Goal: Find contact information: Find contact information

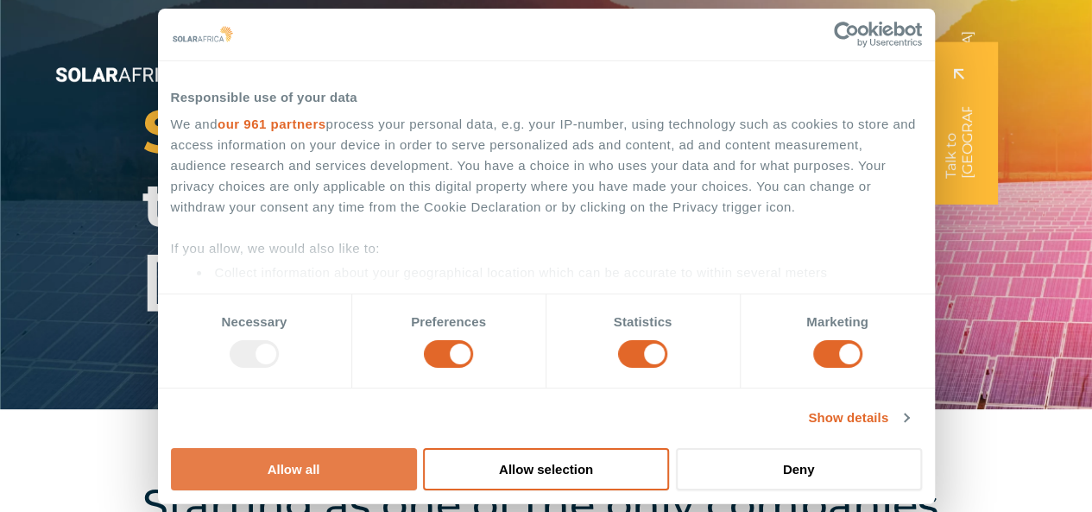
click at [417, 448] on button "Allow all" at bounding box center [294, 469] width 246 height 42
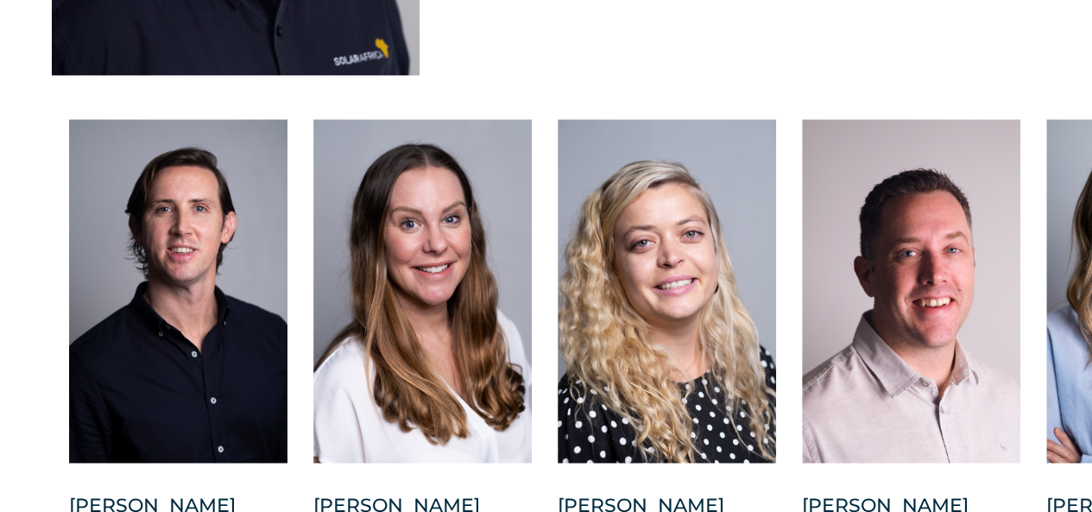
scroll to position [4490, 0]
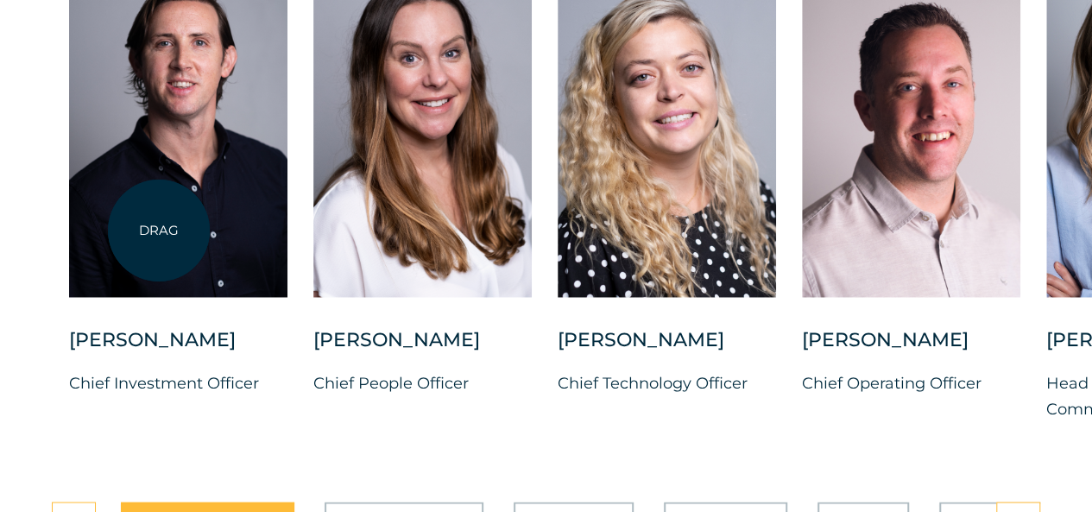
click at [166, 232] on div at bounding box center [178, 125] width 218 height 344
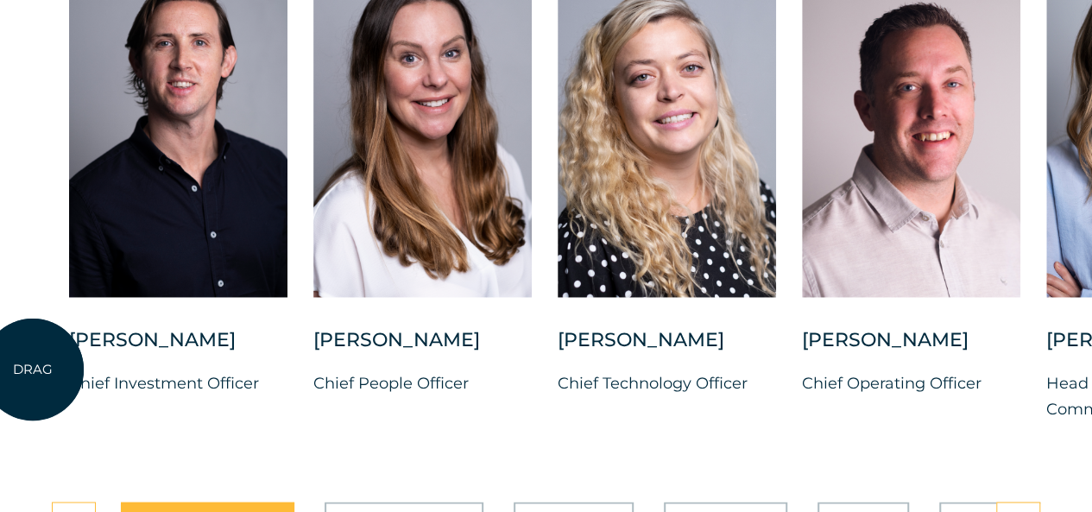
click at [33, 370] on div "[PERSON_NAME] Chief Investment Officer [PERSON_NAME] Chief People Officer [PERS…" at bounding box center [1046, 201] width 2093 height 496
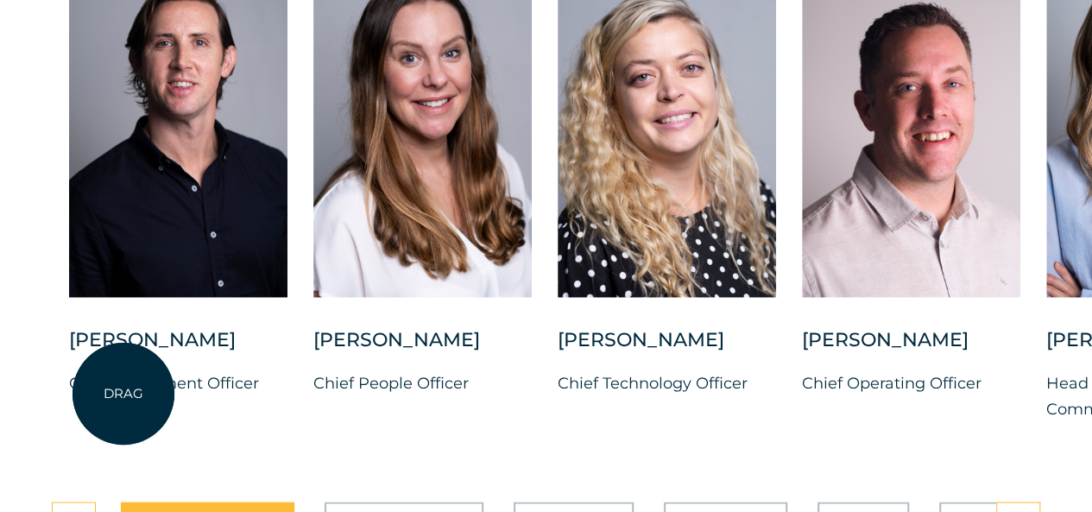
click at [117, 370] on div "[PERSON_NAME]" at bounding box center [178, 348] width 218 height 43
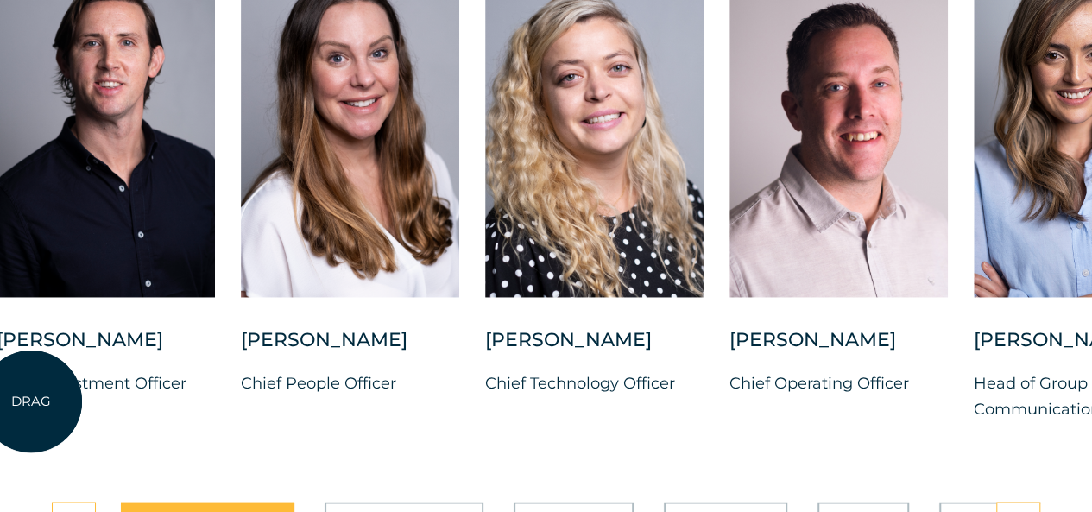
drag, startPoint x: 104, startPoint y: 388, endPoint x: 31, endPoint y: 402, distance: 73.8
click at [31, 370] on div "[PERSON_NAME]" at bounding box center [106, 348] width 218 height 43
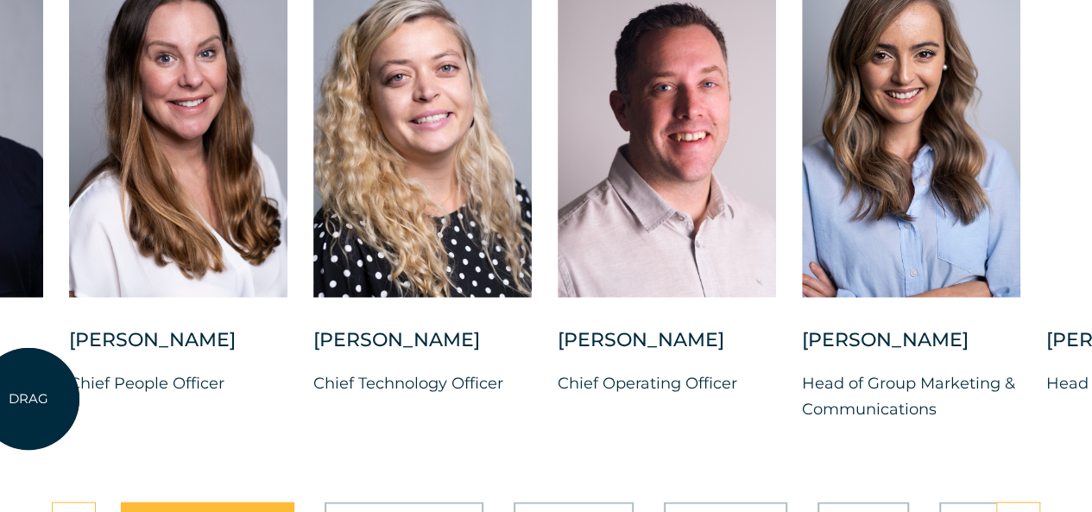
drag, startPoint x: 149, startPoint y: 402, endPoint x: 169, endPoint y: 405, distance: 21.0
click at [155, 403] on div "[PERSON_NAME] Chief Investment Officer [PERSON_NAME] Chief People Officer [PERS…" at bounding box center [802, 201] width 2093 height 496
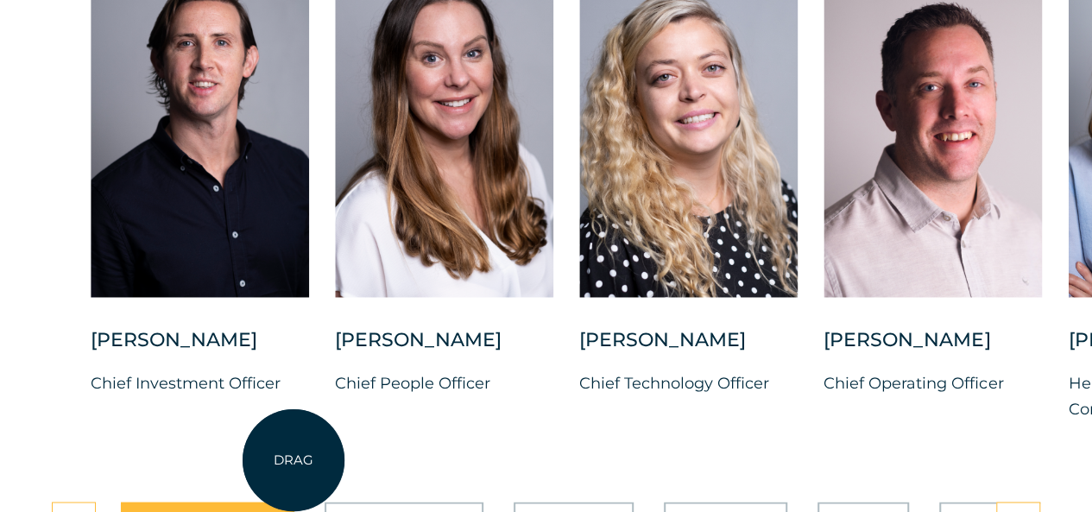
drag, startPoint x: 225, startPoint y: 447, endPoint x: 437, endPoint y: 456, distance: 211.7
click at [437, 450] on div "[PERSON_NAME] Chief Investment Officer [PERSON_NAME] Chief People Officer [PERS…" at bounding box center [1068, 201] width 2093 height 496
